Goal: Information Seeking & Learning: Check status

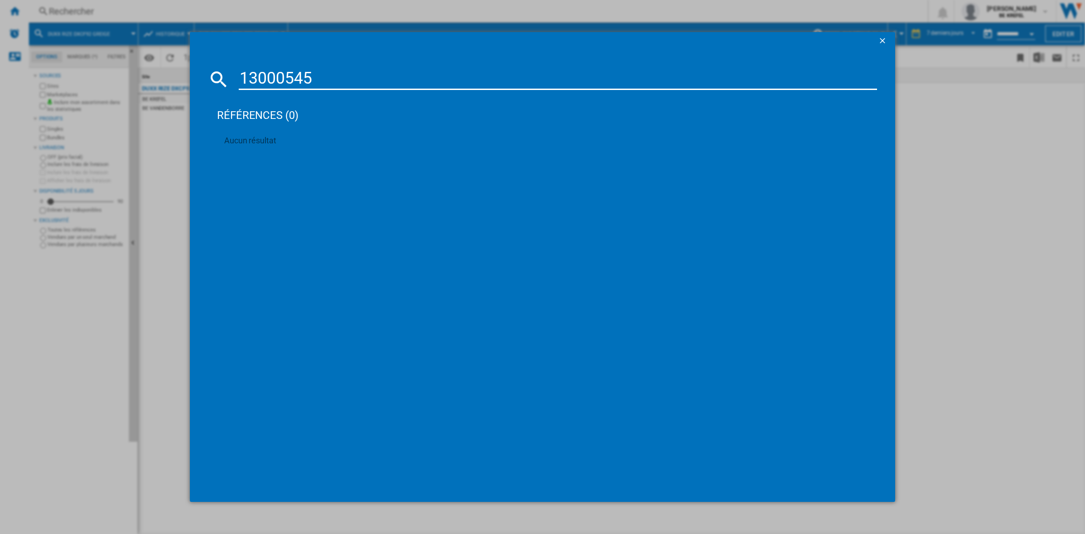
drag, startPoint x: 319, startPoint y: 76, endPoint x: 238, endPoint y: 78, distance: 81.4
click at [239, 78] on input "13000545" at bounding box center [558, 79] width 638 height 22
type input "LR73R844"
click at [292, 133] on div "AEG SERIE 7000 LR73R844 BLANC" at bounding box center [548, 137] width 629 height 9
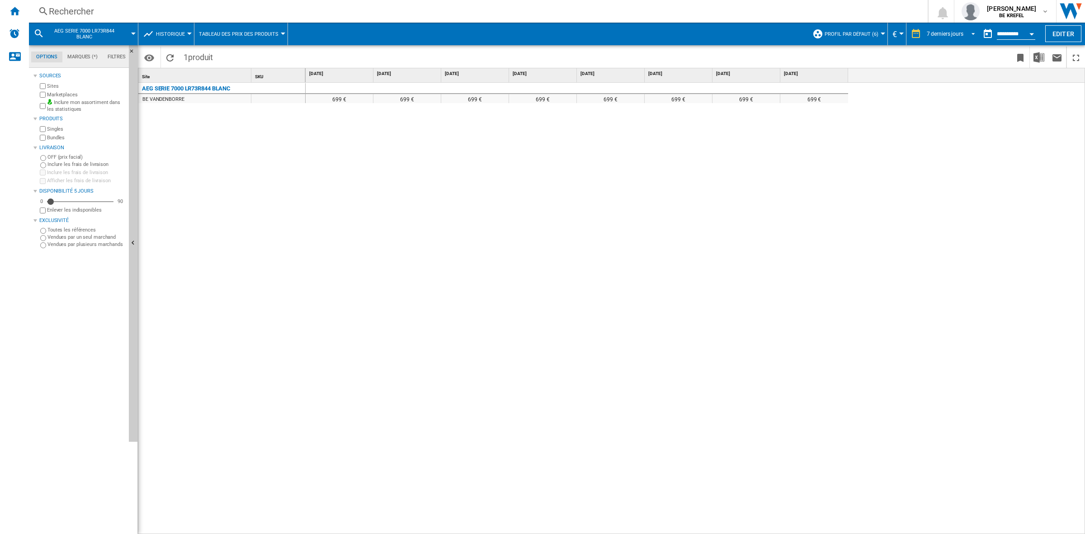
click at [968, 34] on span "REPORTS.WIZARD.STEPS.REPORT.STEPS.REPORT_OPTIONS.PERIOD: 7 derniers jours" at bounding box center [970, 33] width 11 height 8
click at [945, 139] on div "32 dernières semaines" at bounding box center [950, 143] width 54 height 8
click at [967, 33] on span "REPORTS.WIZARD.STEPS.REPORT.STEPS.REPORT_OPTIONS.PERIOD: 32 dernières semaines" at bounding box center [970, 33] width 11 height 8
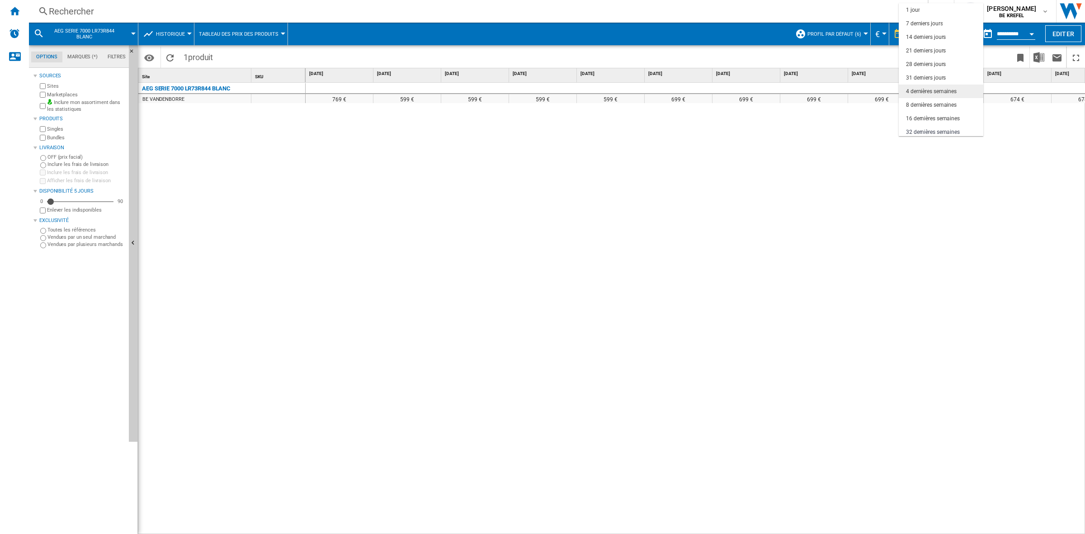
scroll to position [57, 0]
click at [939, 89] on div "3 derniers mois" at bounding box center [924, 89] width 37 height 8
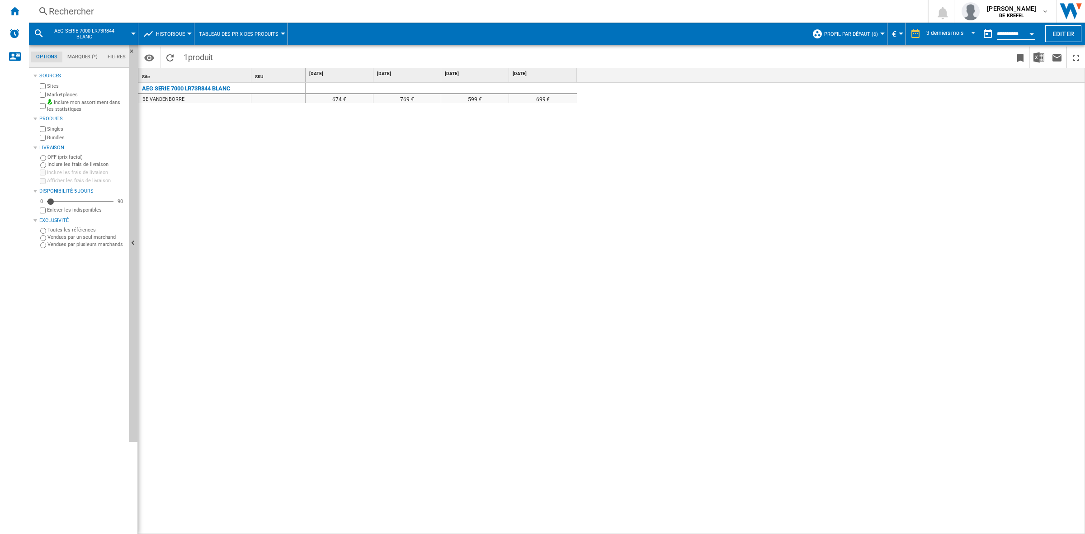
click at [378, 164] on div "674 € 769 € 599 € 699 €" at bounding box center [695, 308] width 780 height 451
click at [966, 30] on span "REPORTS.WIZARD.STEPS.REPORT.STEPS.REPORT_OPTIONS.PERIOD: 3 derniers mois" at bounding box center [970, 33] width 11 height 8
click at [947, 99] on div "6 derniers mois" at bounding box center [941, 103] width 37 height 8
click at [509, 177] on div "699 € 674 € 769 € 674 € 769 € 599 € 699 €" at bounding box center [695, 308] width 780 height 451
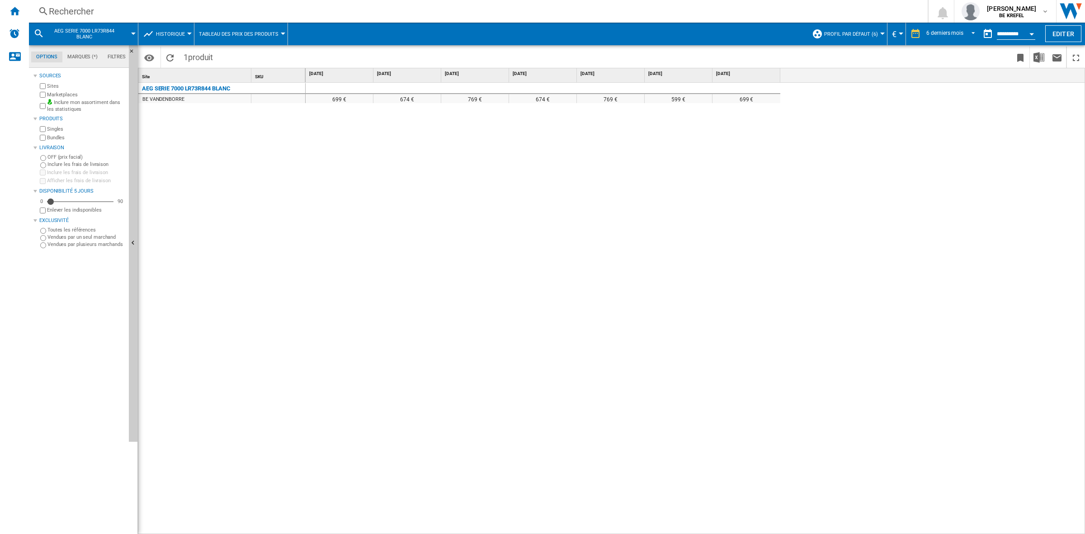
click at [84, 12] on div "Rechercher" at bounding box center [476, 11] width 855 height 13
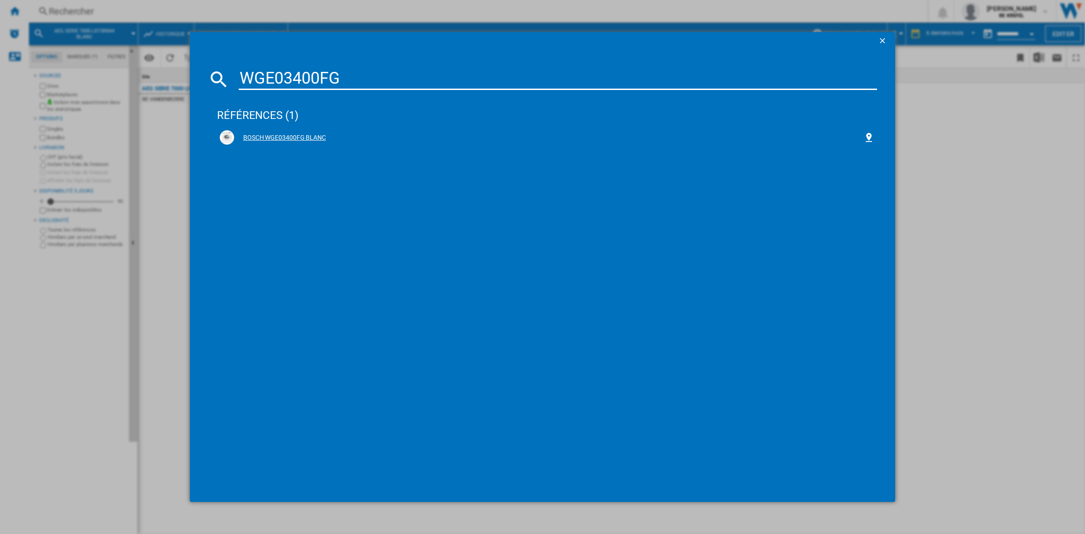
type input "WGE03400FG"
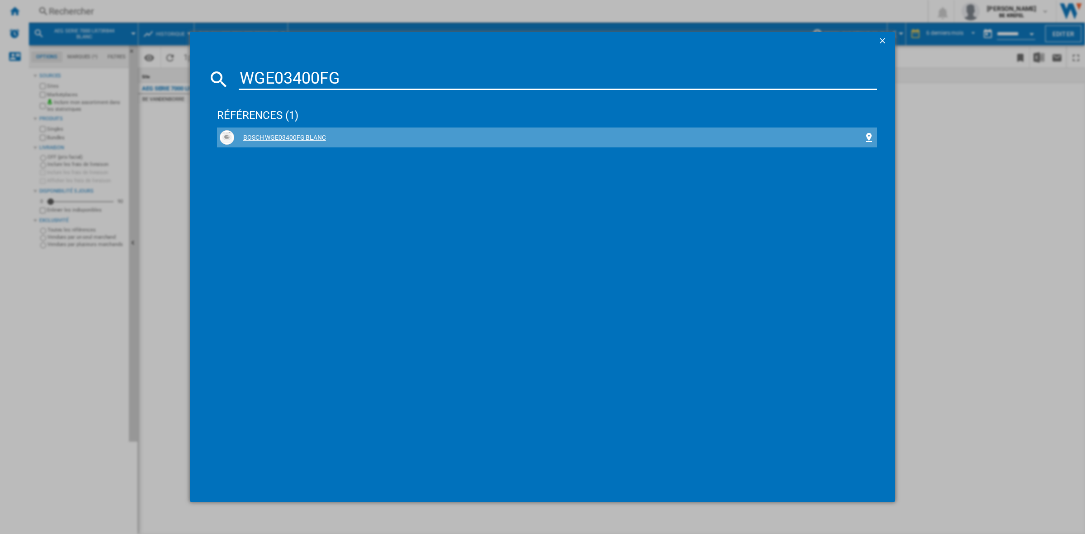
click at [288, 132] on div "BOSCH WGE03400FG BLANC" at bounding box center [547, 137] width 654 height 14
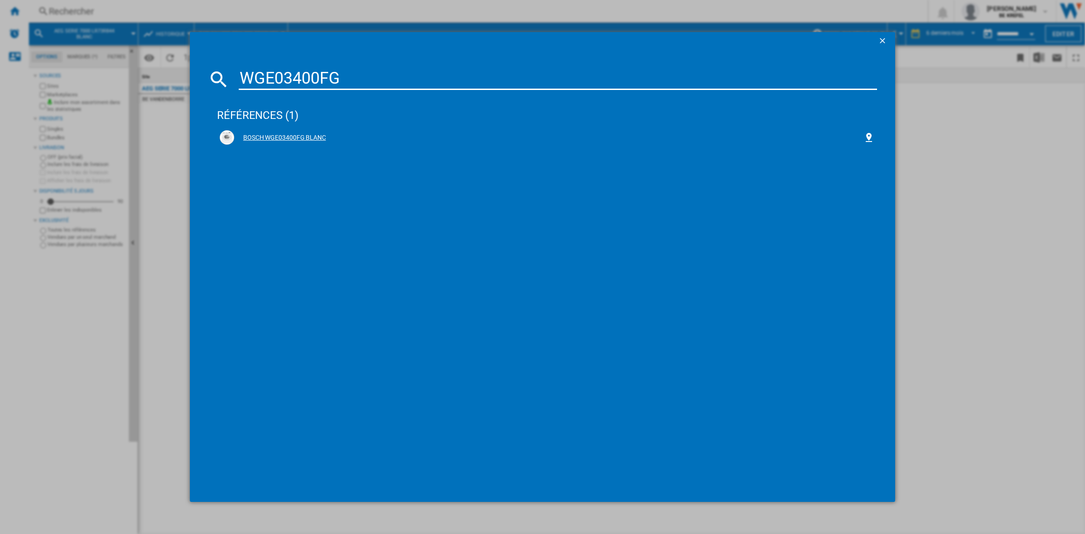
click at [270, 132] on div "BOSCH WGE03400FG BLANC" at bounding box center [547, 137] width 654 height 14
click at [278, 132] on div "BOSCH WGE03400FG BLANC" at bounding box center [547, 137] width 654 height 14
click at [269, 112] on div "références (1)" at bounding box center [547, 110] width 660 height 33
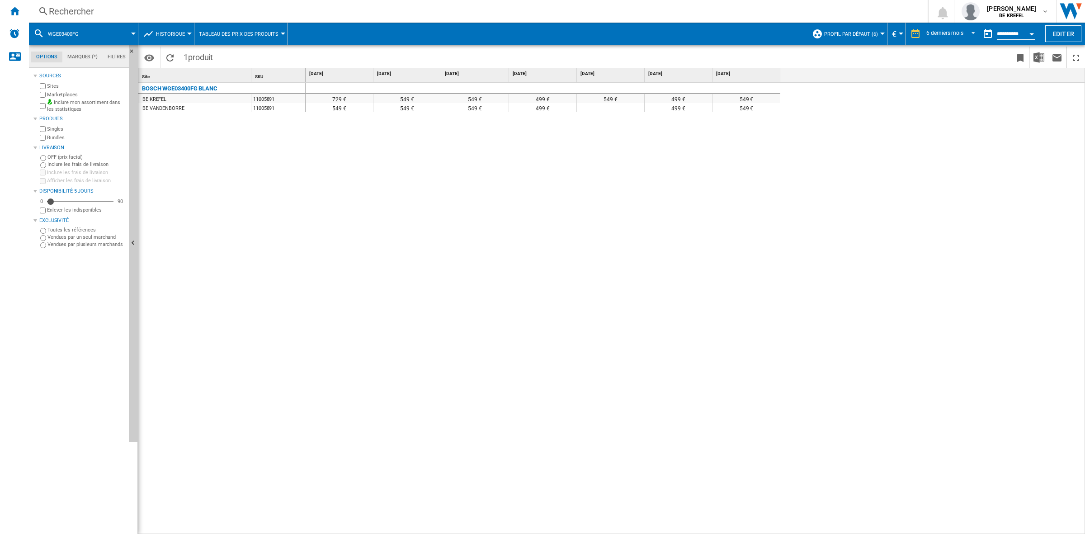
click at [69, 11] on div "Rechercher" at bounding box center [476, 11] width 855 height 13
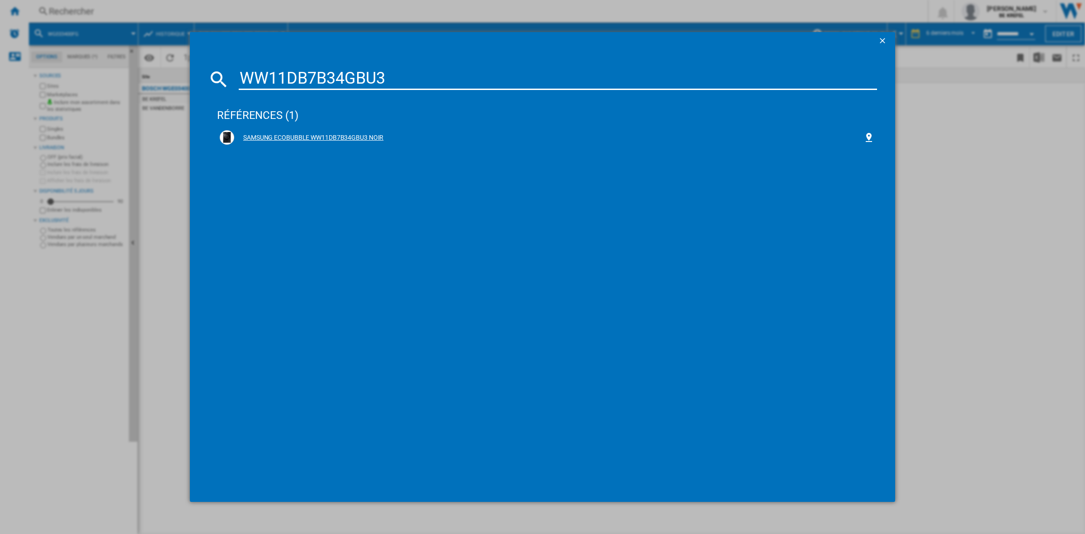
type input "WW11DB7B34GBU3"
click at [297, 134] on div "SAMSUNG ECOBUBBLE WW11DB7B34GBU3 NOIR" at bounding box center [548, 137] width 629 height 9
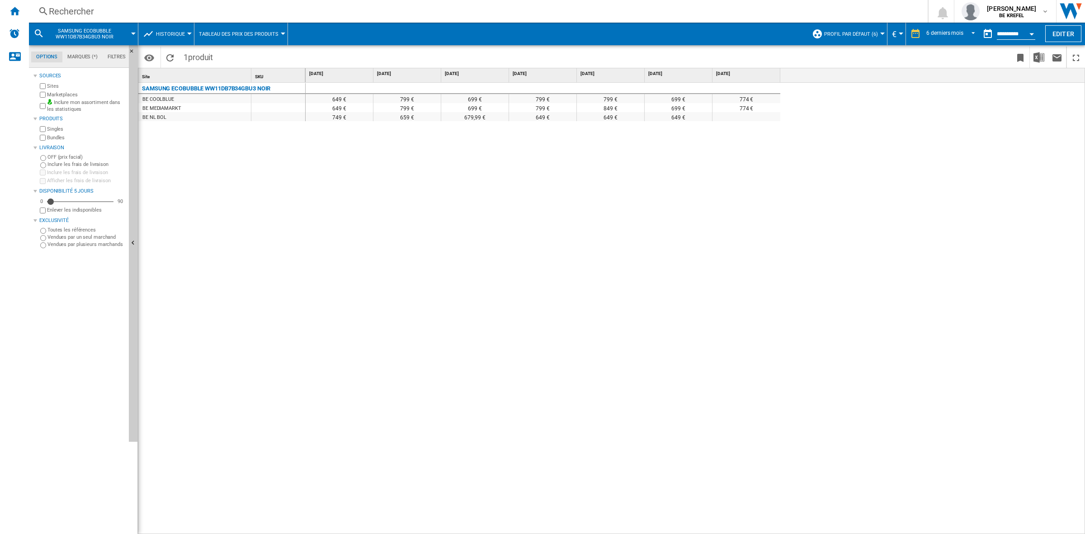
click at [68, 10] on div "Rechercher" at bounding box center [476, 11] width 855 height 13
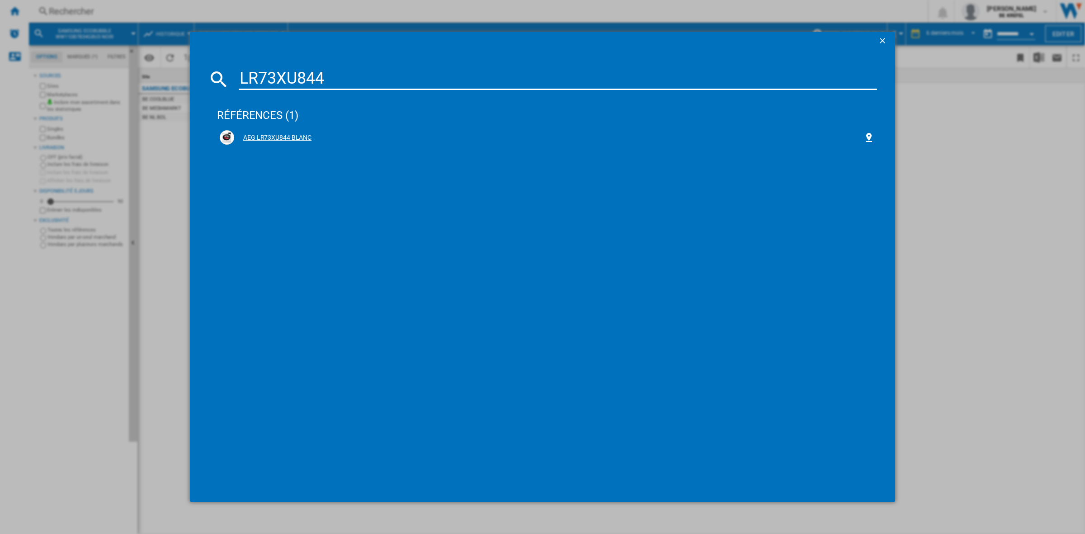
type input "LR73XU844"
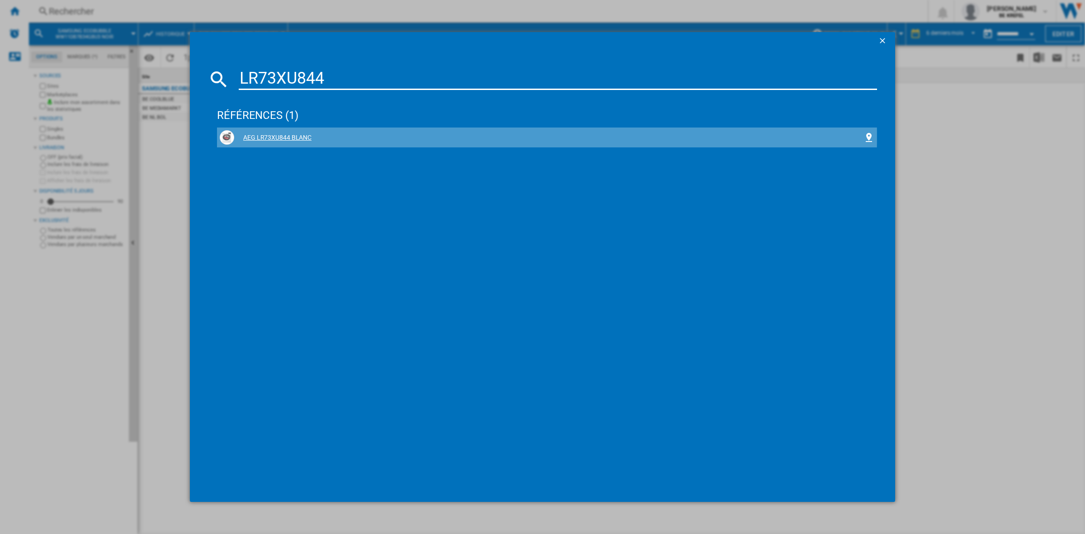
click at [284, 136] on div "AEG LR73XU844 BLANC" at bounding box center [548, 137] width 629 height 9
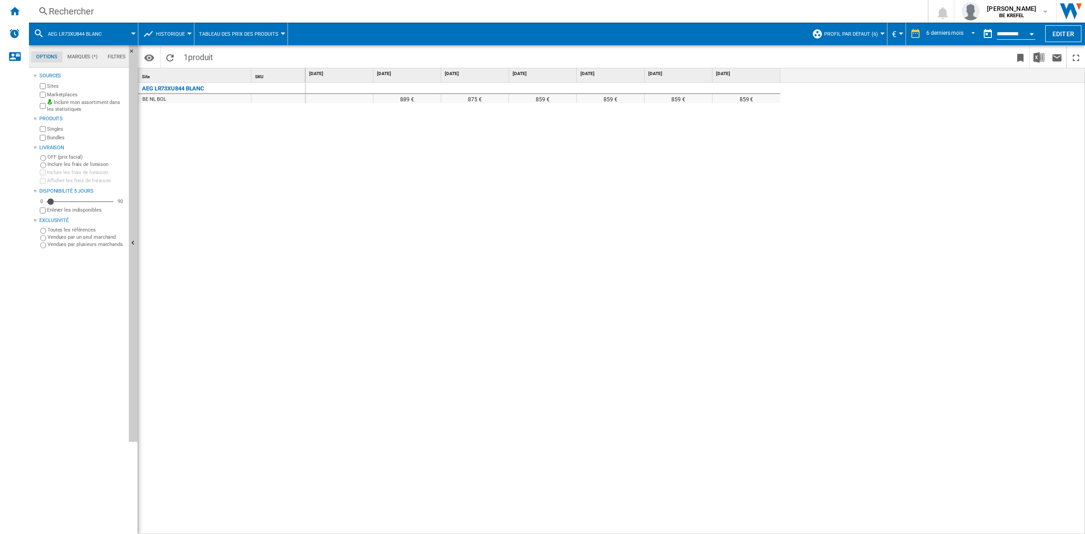
click at [315, 136] on div "889 € 875 € 859 € 859 € 859 € 859 €" at bounding box center [695, 308] width 780 height 451
click at [67, 9] on div "Rechercher" at bounding box center [476, 11] width 855 height 13
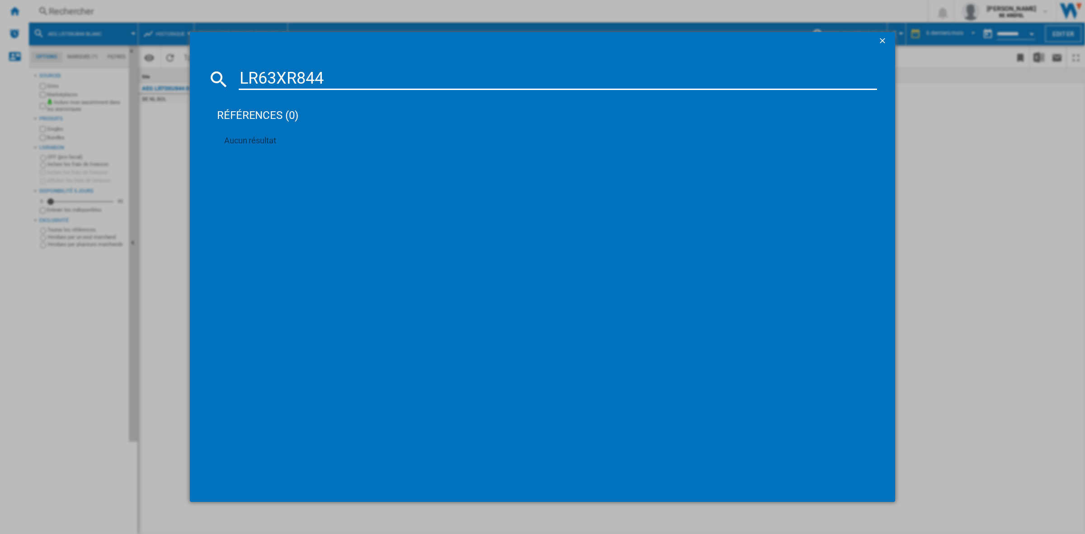
drag, startPoint x: 336, startPoint y: 80, endPoint x: 218, endPoint y: 78, distance: 117.5
click at [218, 78] on div "LR63XR844" at bounding box center [542, 79] width 669 height 22
paste input "WAN28299FG"
drag, startPoint x: 339, startPoint y: 80, endPoint x: 243, endPoint y: 78, distance: 96.3
click at [243, 78] on input "WAN28299FG" at bounding box center [558, 79] width 638 height 22
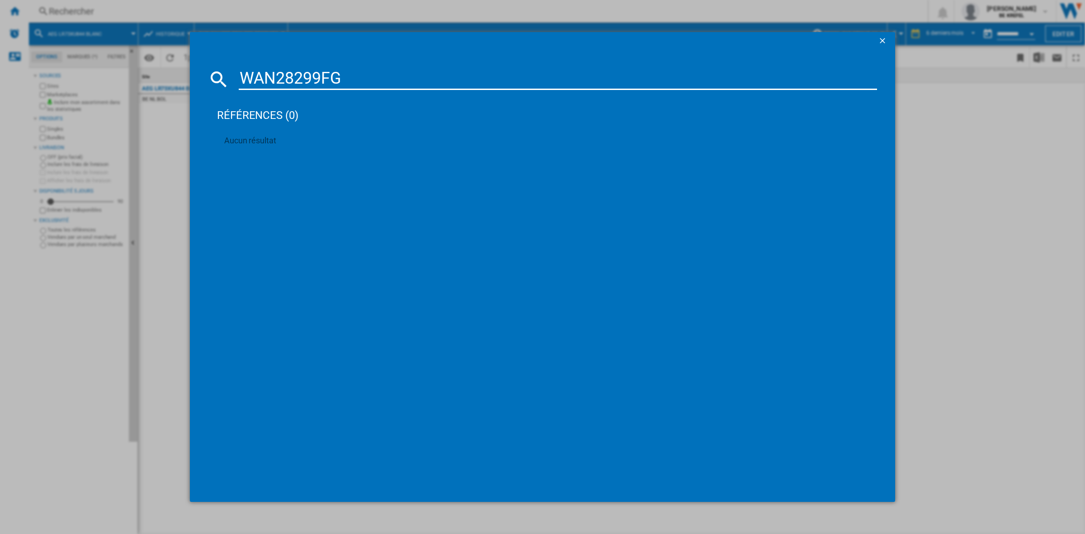
paste input "M14N29S"
drag, startPoint x: 354, startPoint y: 73, endPoint x: 227, endPoint y: 75, distance: 126.5
click at [227, 75] on div "WM14N29SFG" at bounding box center [542, 79] width 669 height 22
paste input "GE03400"
drag, startPoint x: 343, startPoint y: 79, endPoint x: 238, endPoint y: 82, distance: 105.8
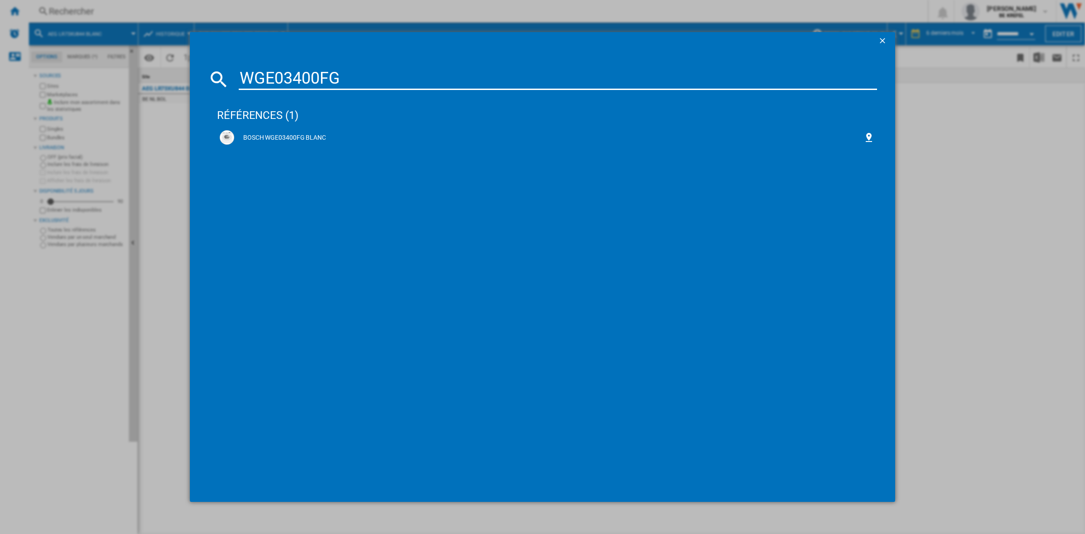
click at [238, 82] on div "WGE03400FG" at bounding box center [542, 79] width 669 height 22
paste input "M14N29S"
drag, startPoint x: 336, startPoint y: 78, endPoint x: 220, endPoint y: 78, distance: 115.7
click at [220, 78] on div "WM14N29SFG" at bounding box center [542, 79] width 669 height 22
paste input "GG244ZL"
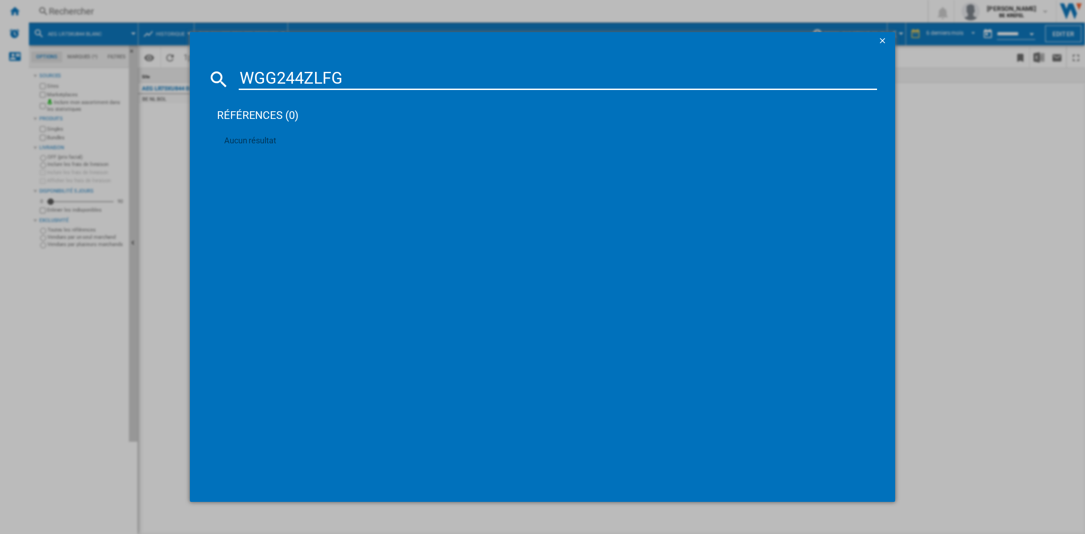
drag, startPoint x: 356, startPoint y: 80, endPoint x: 243, endPoint y: 80, distance: 112.5
click at [243, 80] on input "WGG244ZLFG" at bounding box center [558, 79] width 638 height 22
paste input "LR86CB86"
type input "LR86CB86"
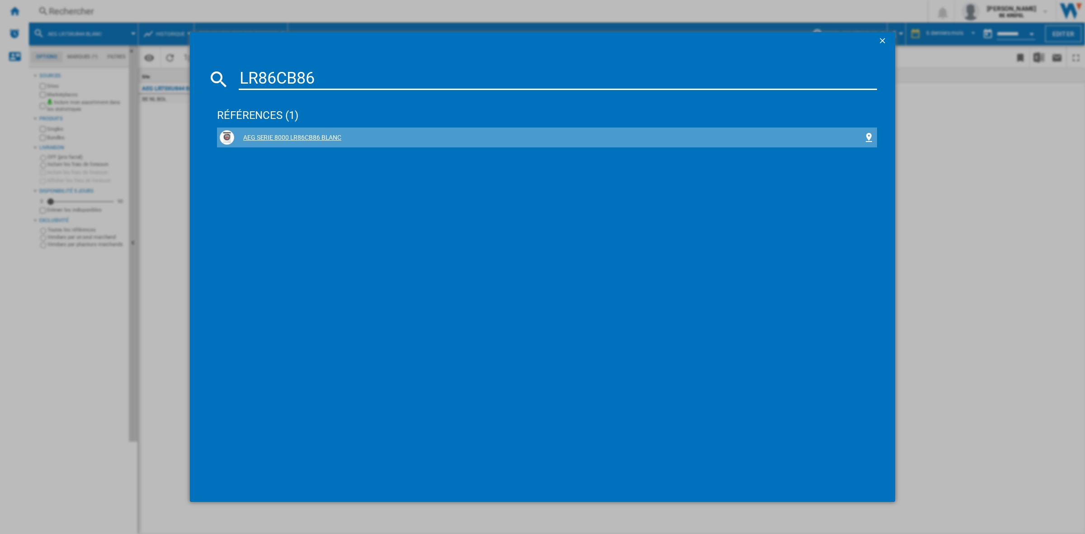
click at [284, 134] on div "AEG SERIE 8000 LR86CB86 BLANC" at bounding box center [548, 137] width 629 height 9
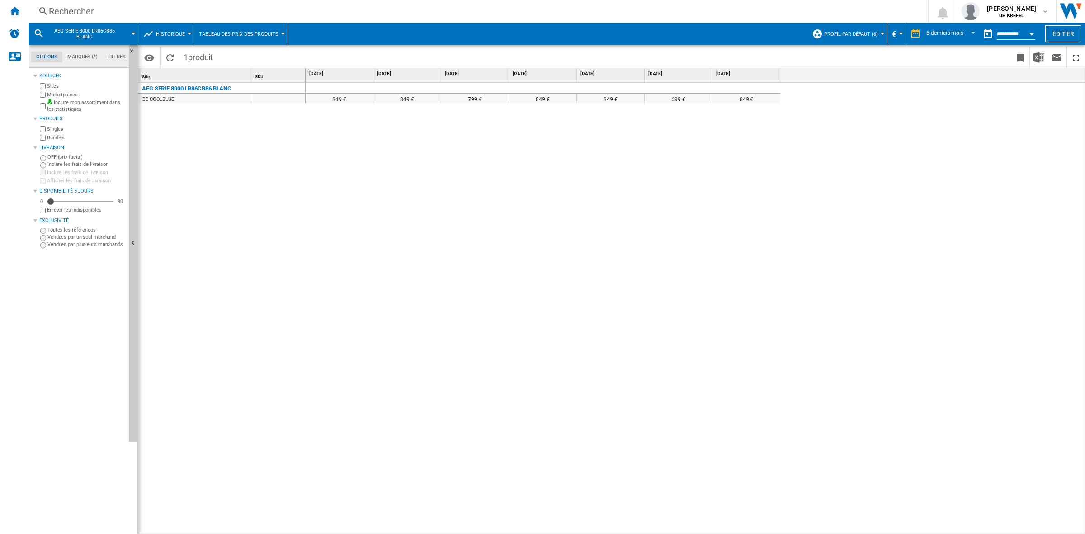
click at [240, 163] on div "AEG SERIE 8000 LR86CB86 BLANC BE COOLBLUE" at bounding box center [221, 306] width 167 height 447
